Goal: Navigation & Orientation: Find specific page/section

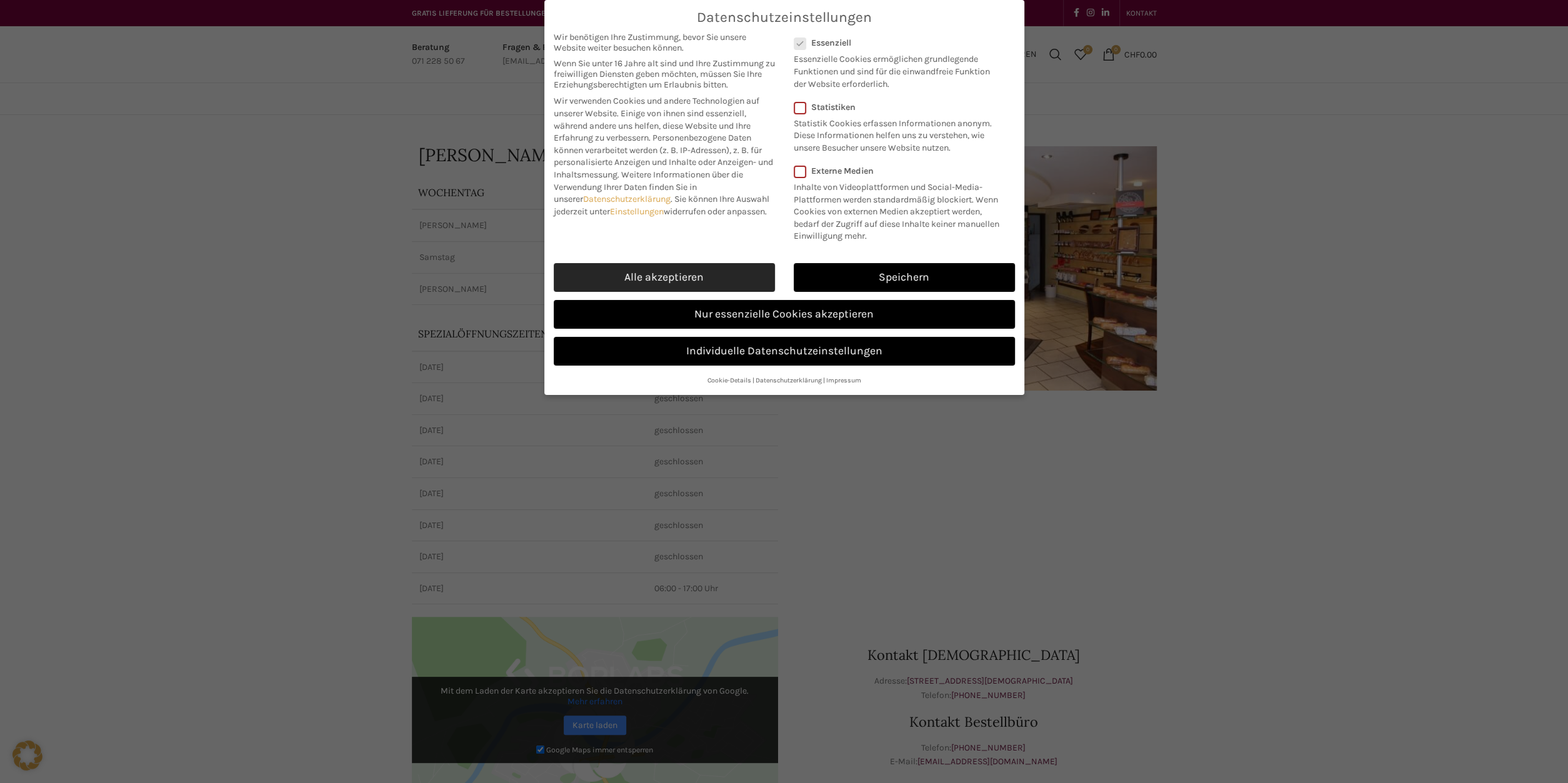
click at [704, 270] on link "Alle akzeptieren" at bounding box center [663, 278] width 221 height 29
checkbox input "true"
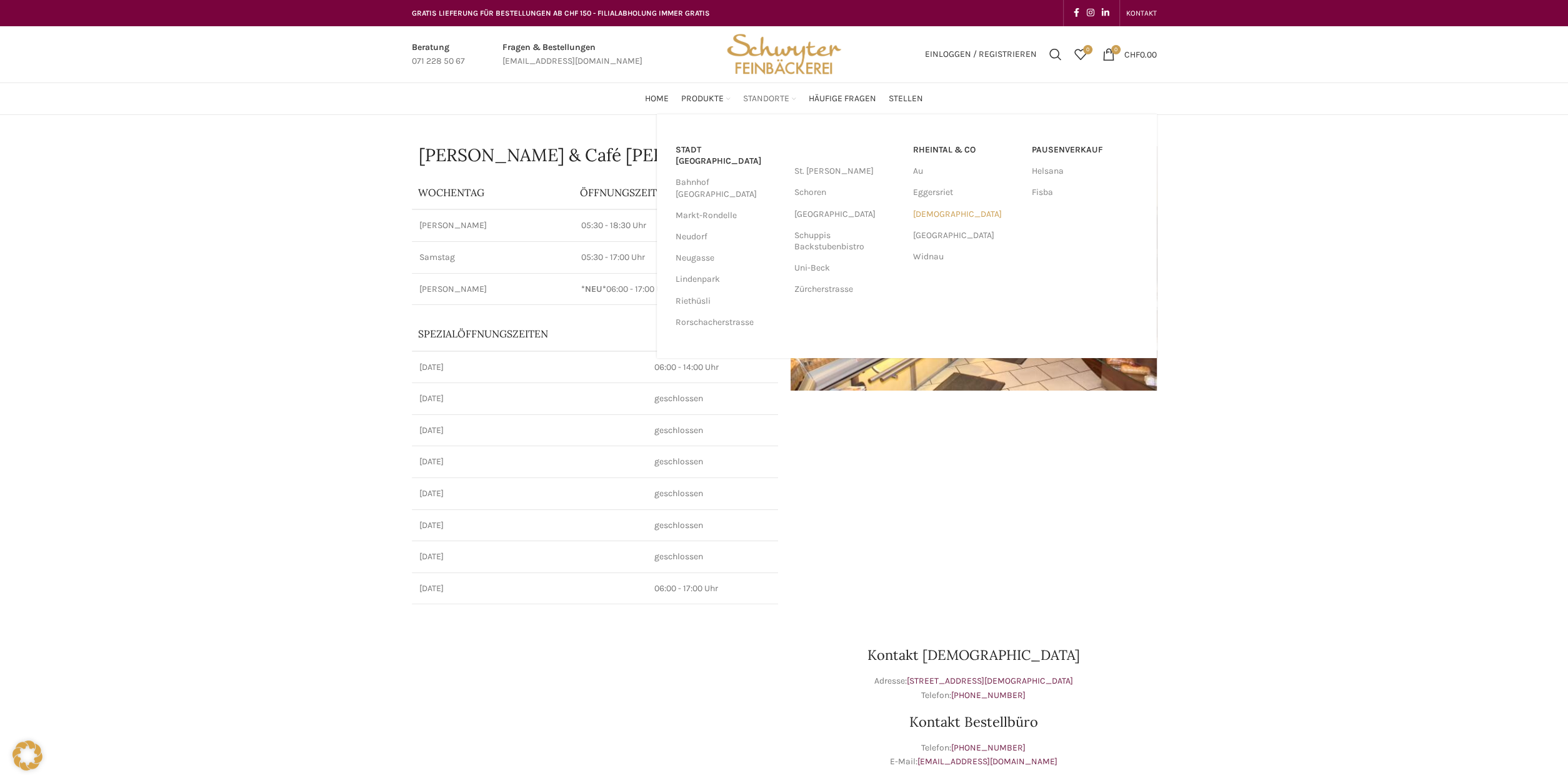
click at [937, 213] on link "[DEMOGRAPHIC_DATA]" at bounding box center [966, 214] width 107 height 21
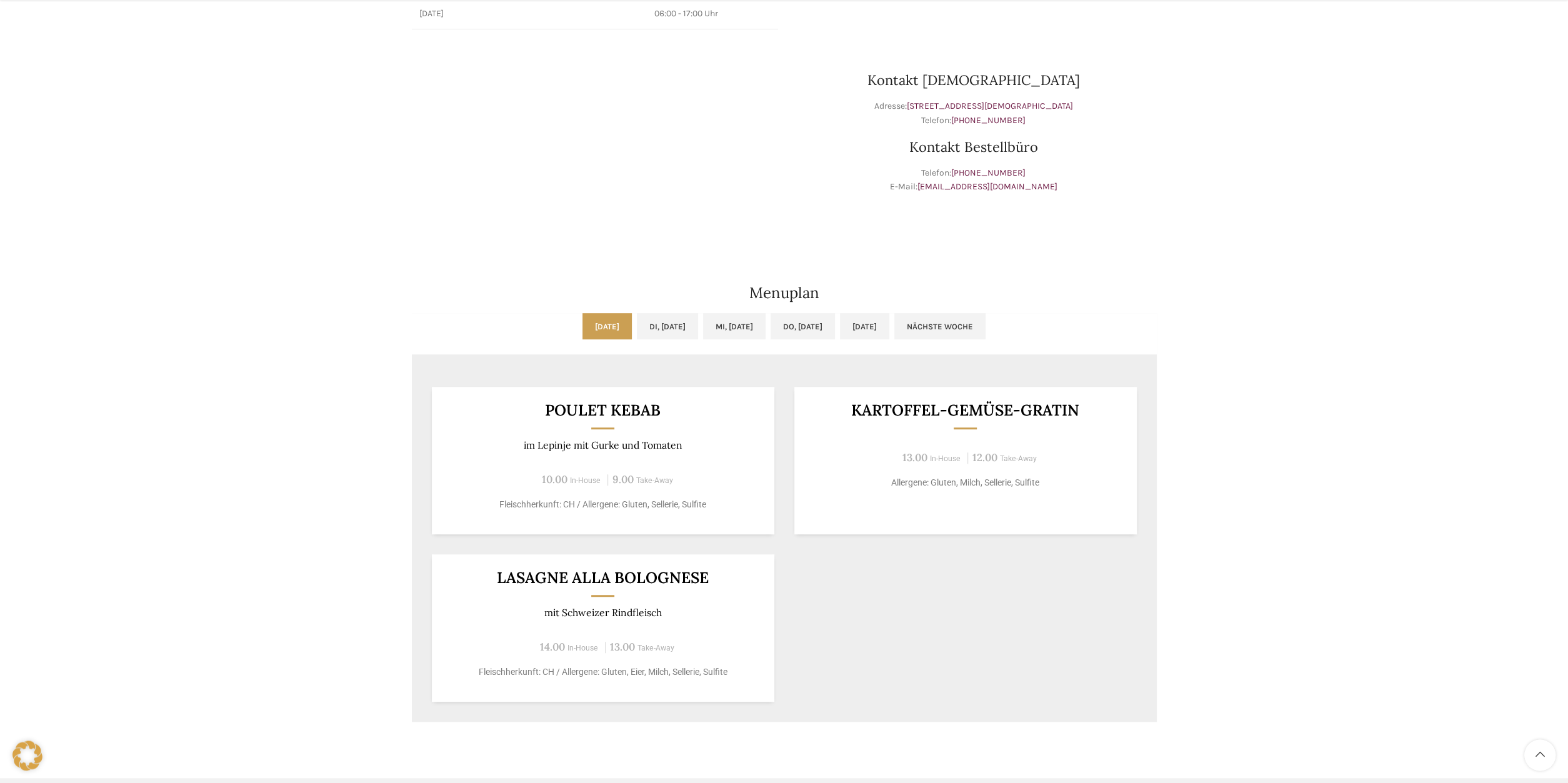
scroll to position [585, 0]
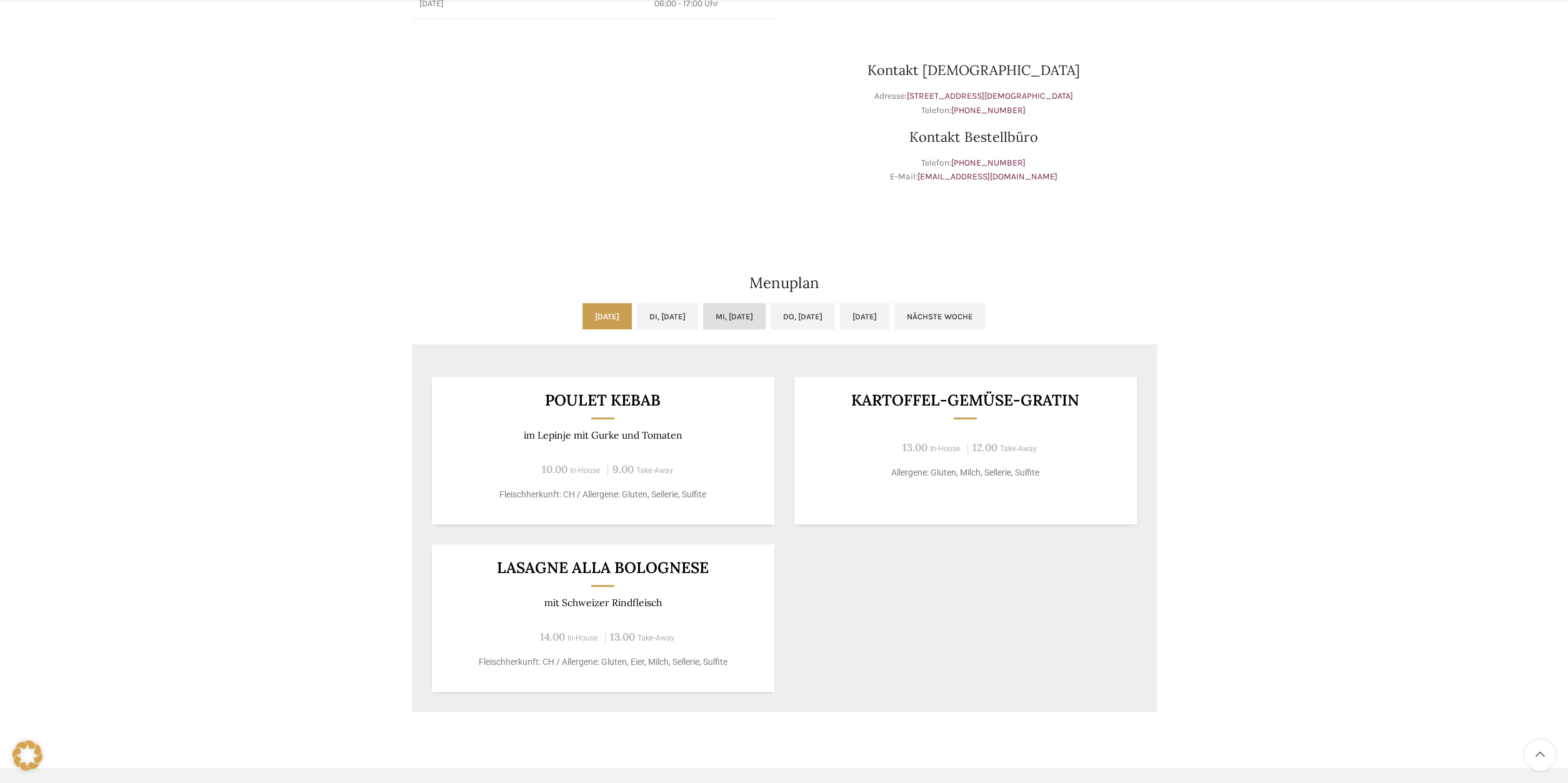
click at [745, 316] on link "Mi, [DATE]" at bounding box center [734, 316] width 62 height 26
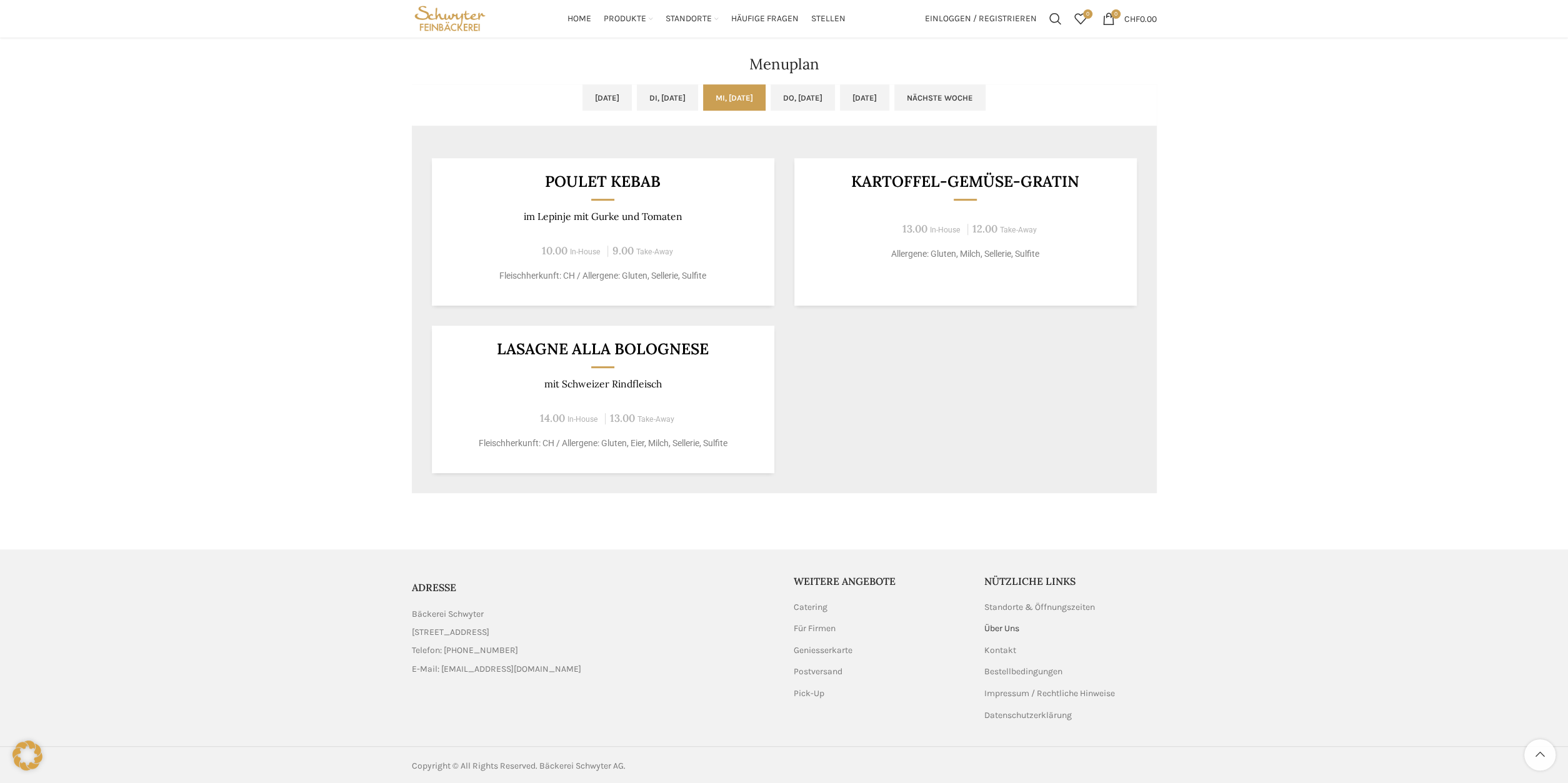
click at [992, 624] on link "Über Uns" at bounding box center [1002, 629] width 37 height 13
